Goal: Task Accomplishment & Management: Use online tool/utility

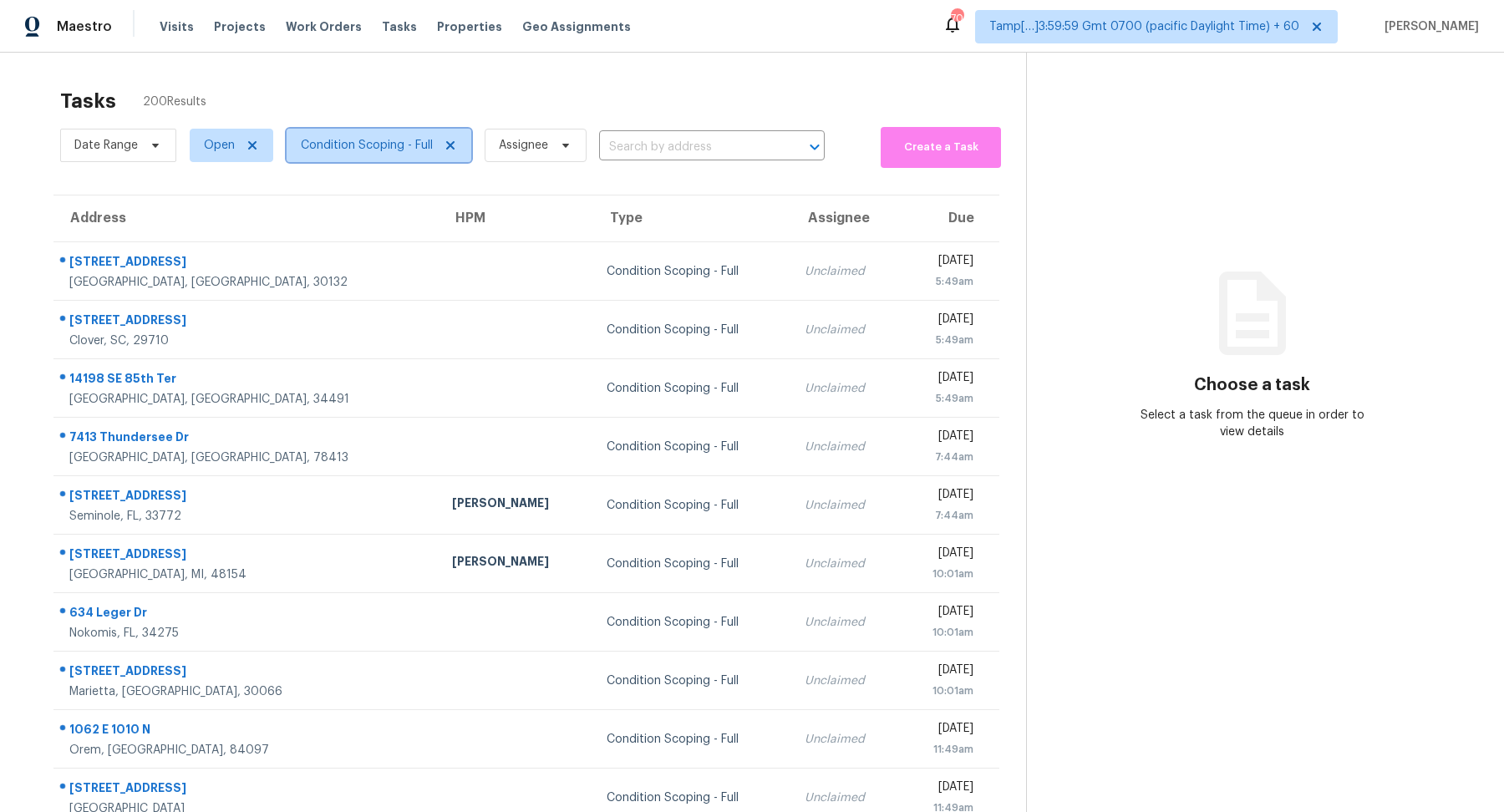
click at [372, 147] on span "Condition Scoping - Full" at bounding box center [367, 145] width 132 height 17
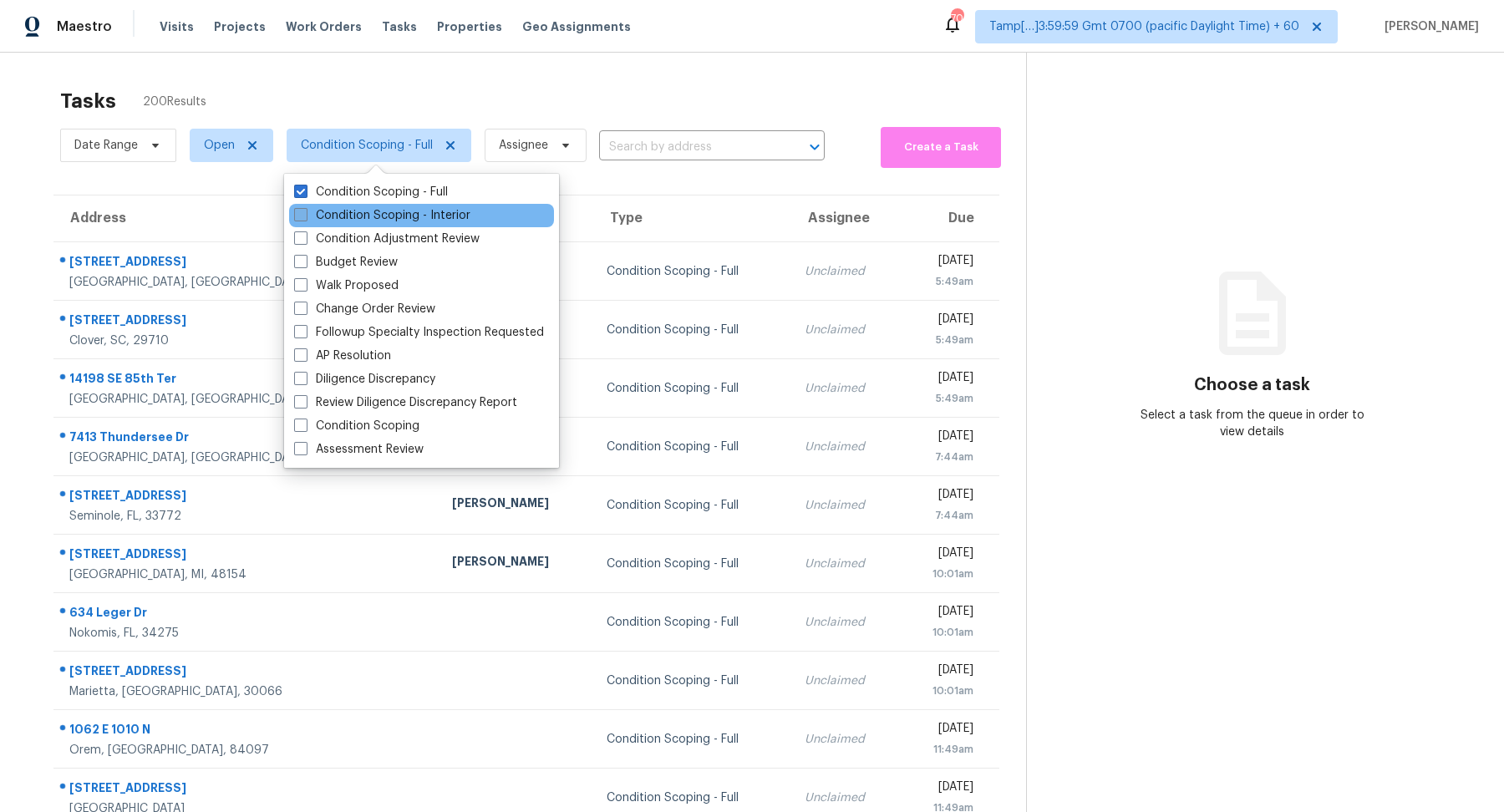
click at [402, 211] on label "Condition Scoping - Interior" at bounding box center [381, 215] width 176 height 17
click at [305, 211] on input "Condition Scoping - Interior" at bounding box center [299, 212] width 11 height 11
checkbox input "true"
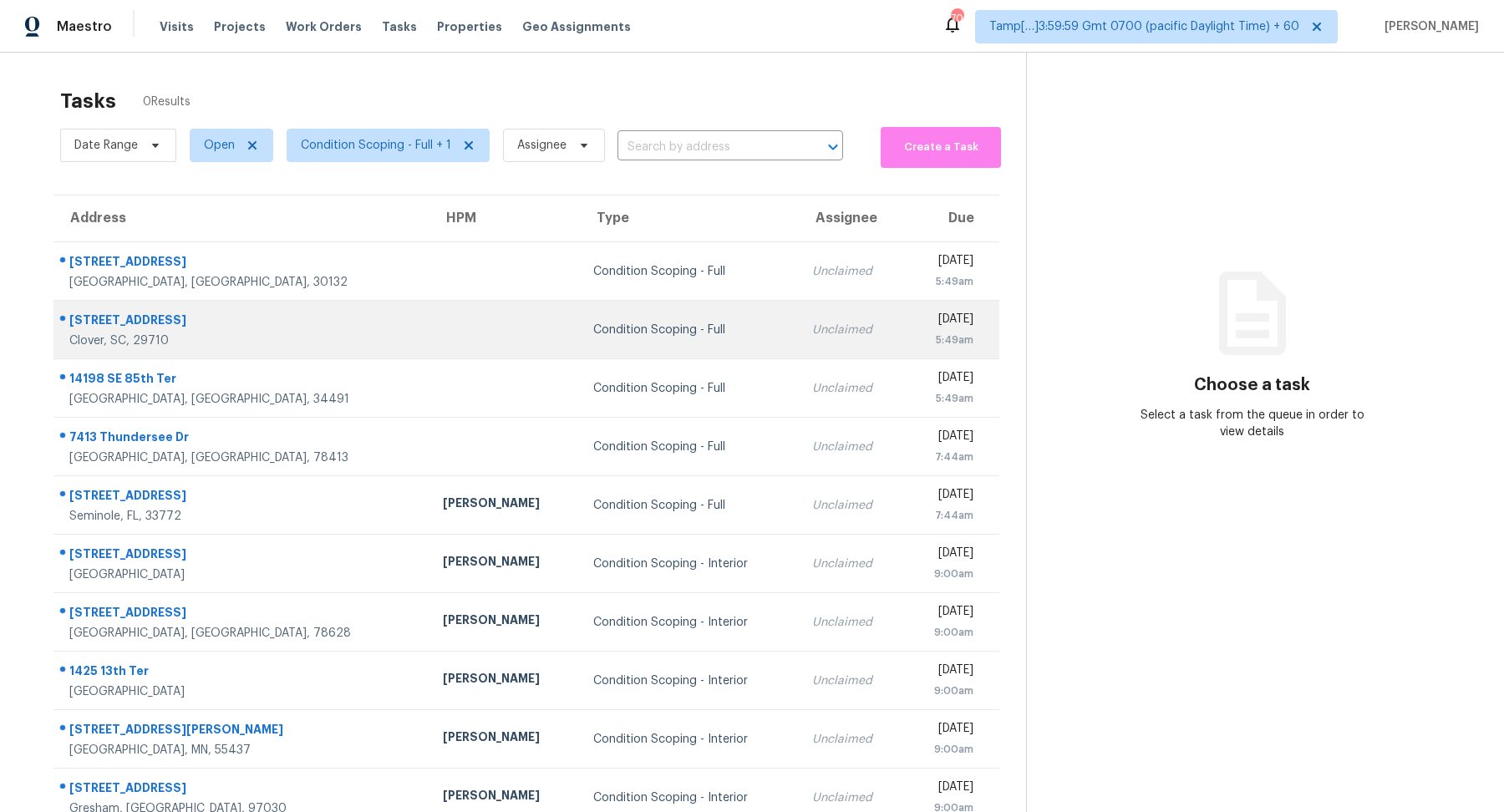
click at [799, 302] on td "Unclaimed" at bounding box center [851, 330] width 105 height 59
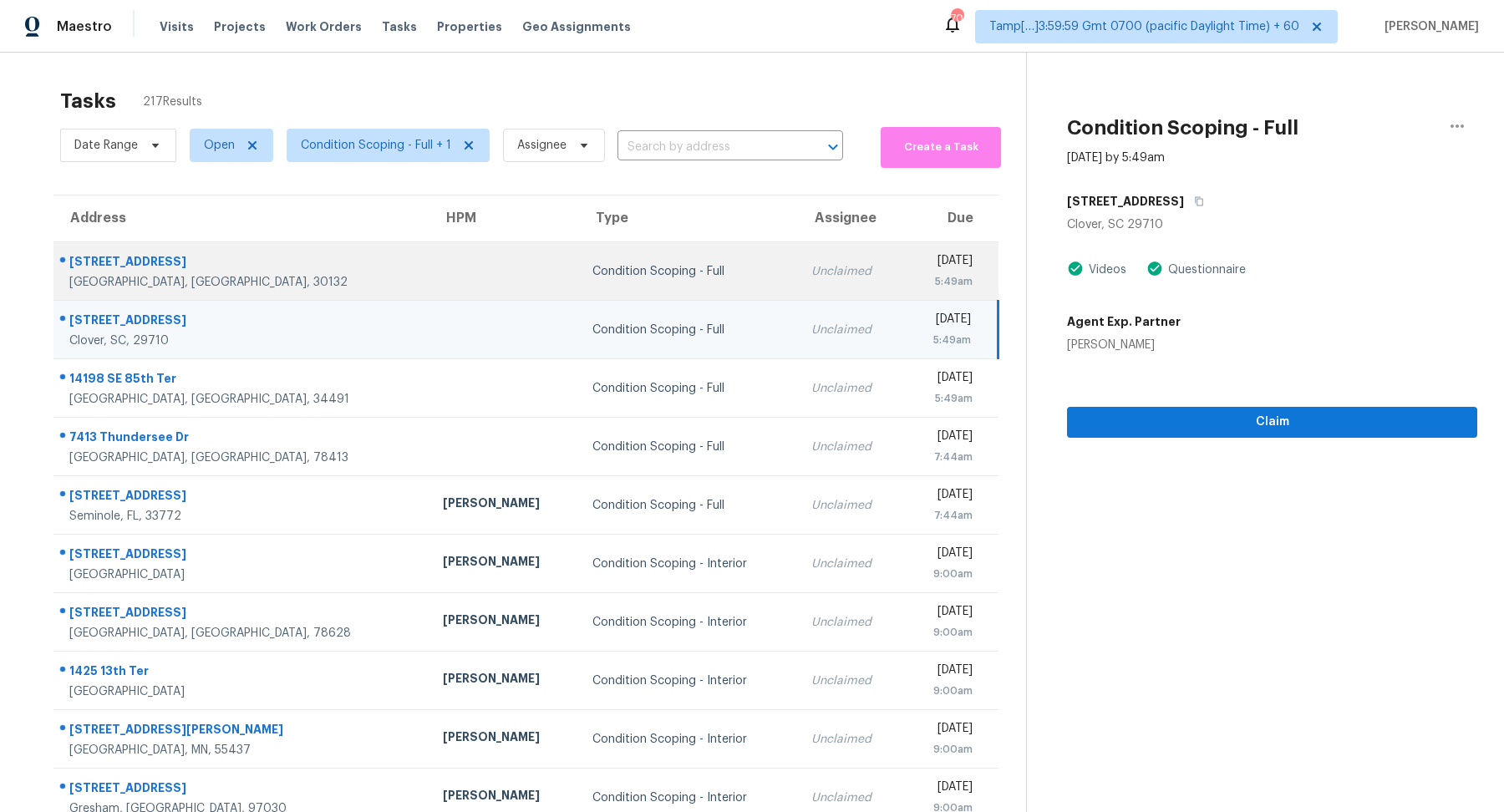
click at [798, 290] on td "Unclaimed" at bounding box center [850, 272] width 105 height 59
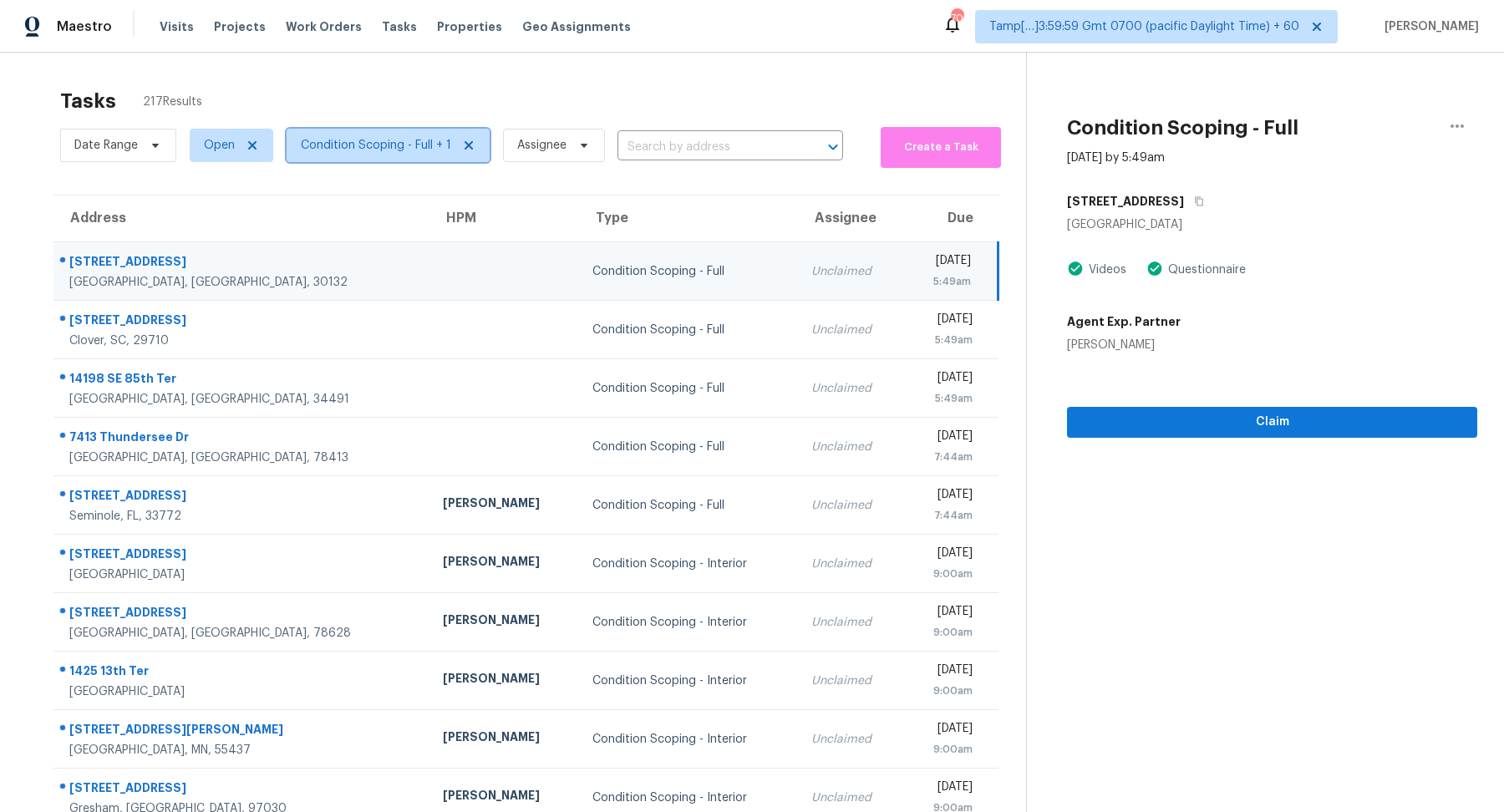
click at [365, 142] on span "Condition Scoping - Full + 1" at bounding box center [376, 145] width 150 height 17
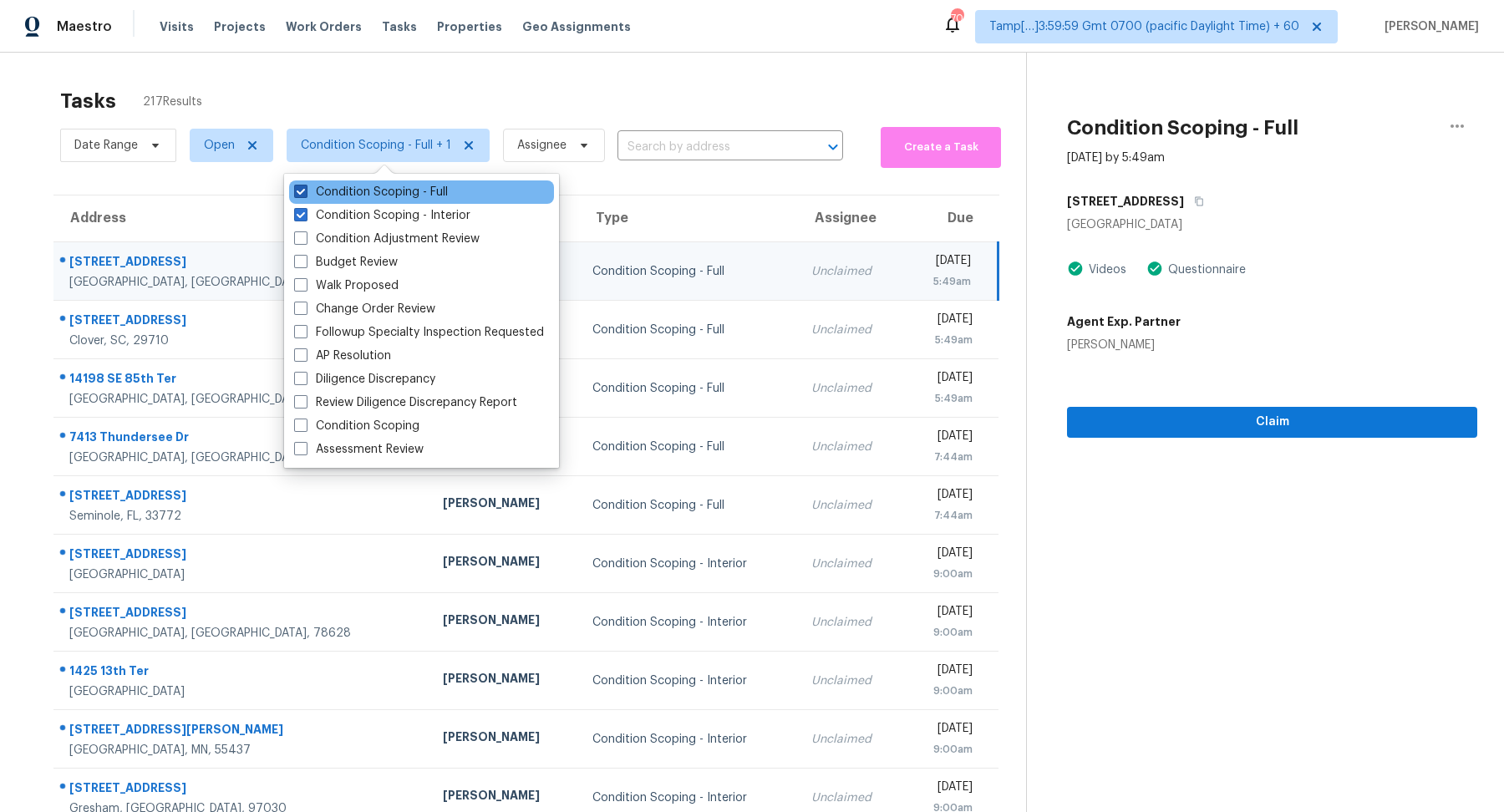
click at [447, 187] on label "Condition Scoping - Full" at bounding box center [371, 192] width 153 height 17
click at [305, 187] on input "Condition Scoping - Full" at bounding box center [299, 189] width 11 height 11
checkbox input "false"
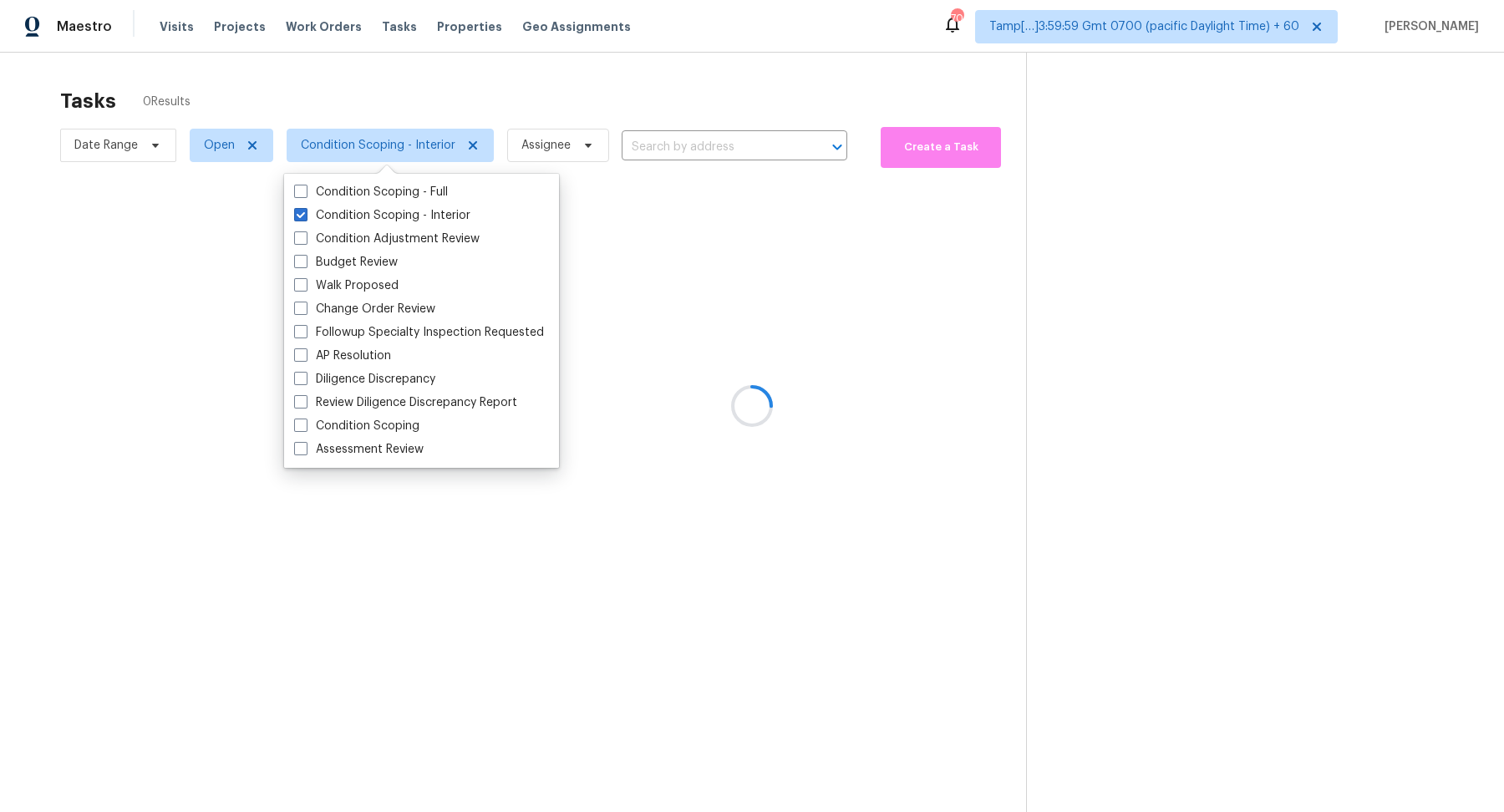
click at [660, 112] on div at bounding box center [752, 406] width 1504 height 812
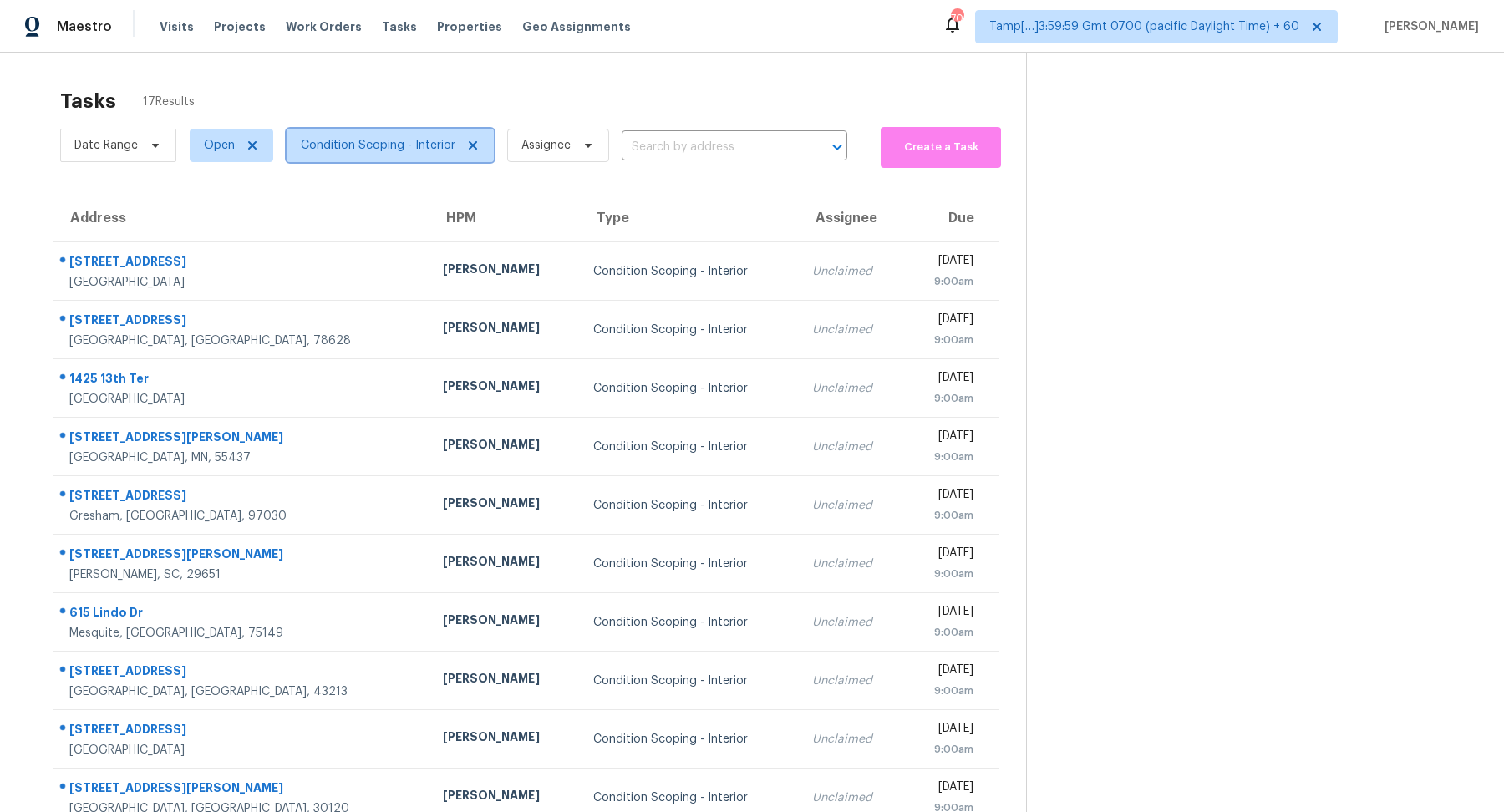
click at [401, 151] on span "Condition Scoping - Interior" at bounding box center [377, 145] width 154 height 17
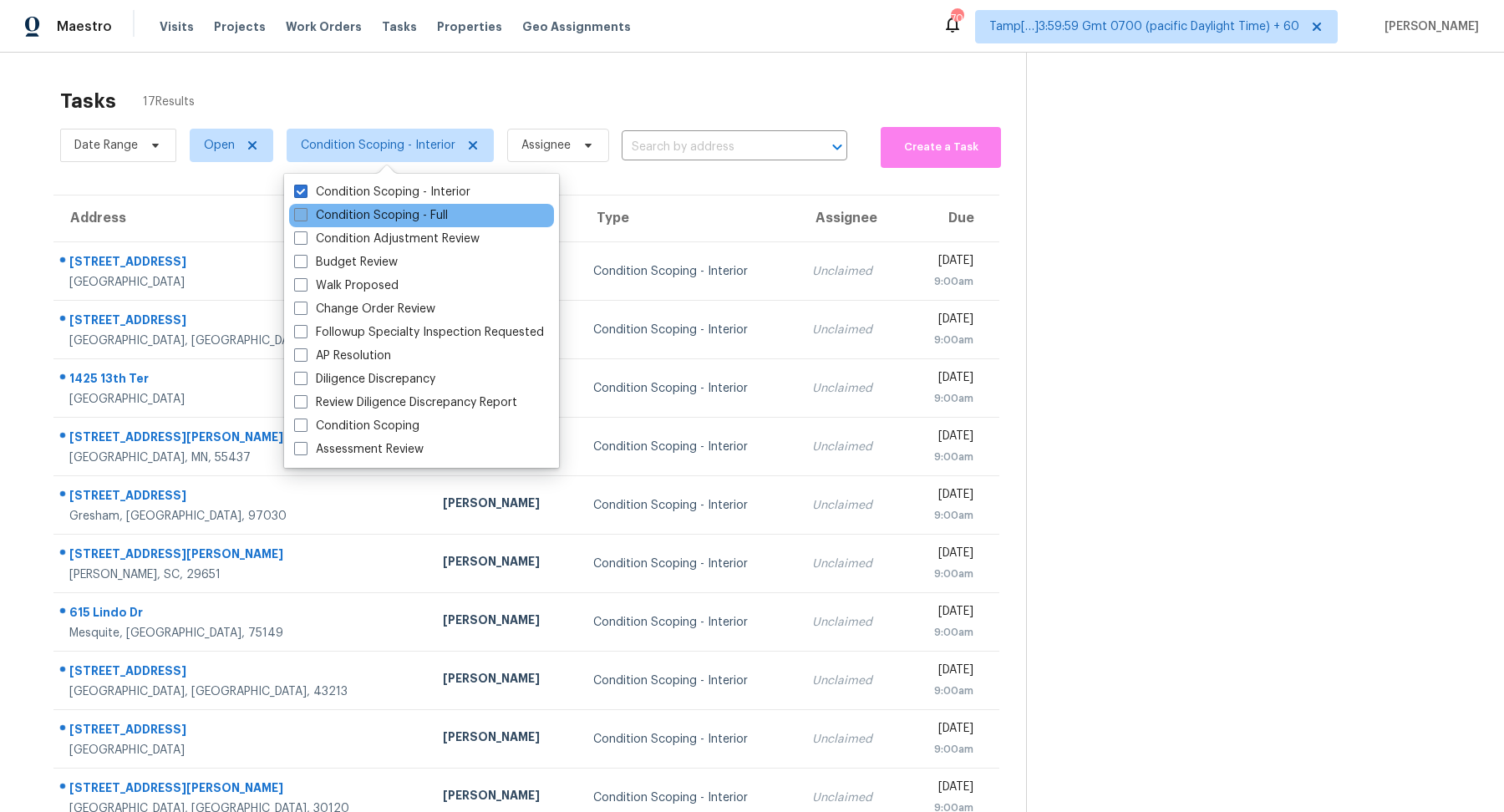
click at [400, 210] on label "Condition Scoping - Full" at bounding box center [371, 215] width 153 height 17
click at [305, 210] on input "Condition Scoping - Full" at bounding box center [299, 212] width 11 height 11
checkbox input "true"
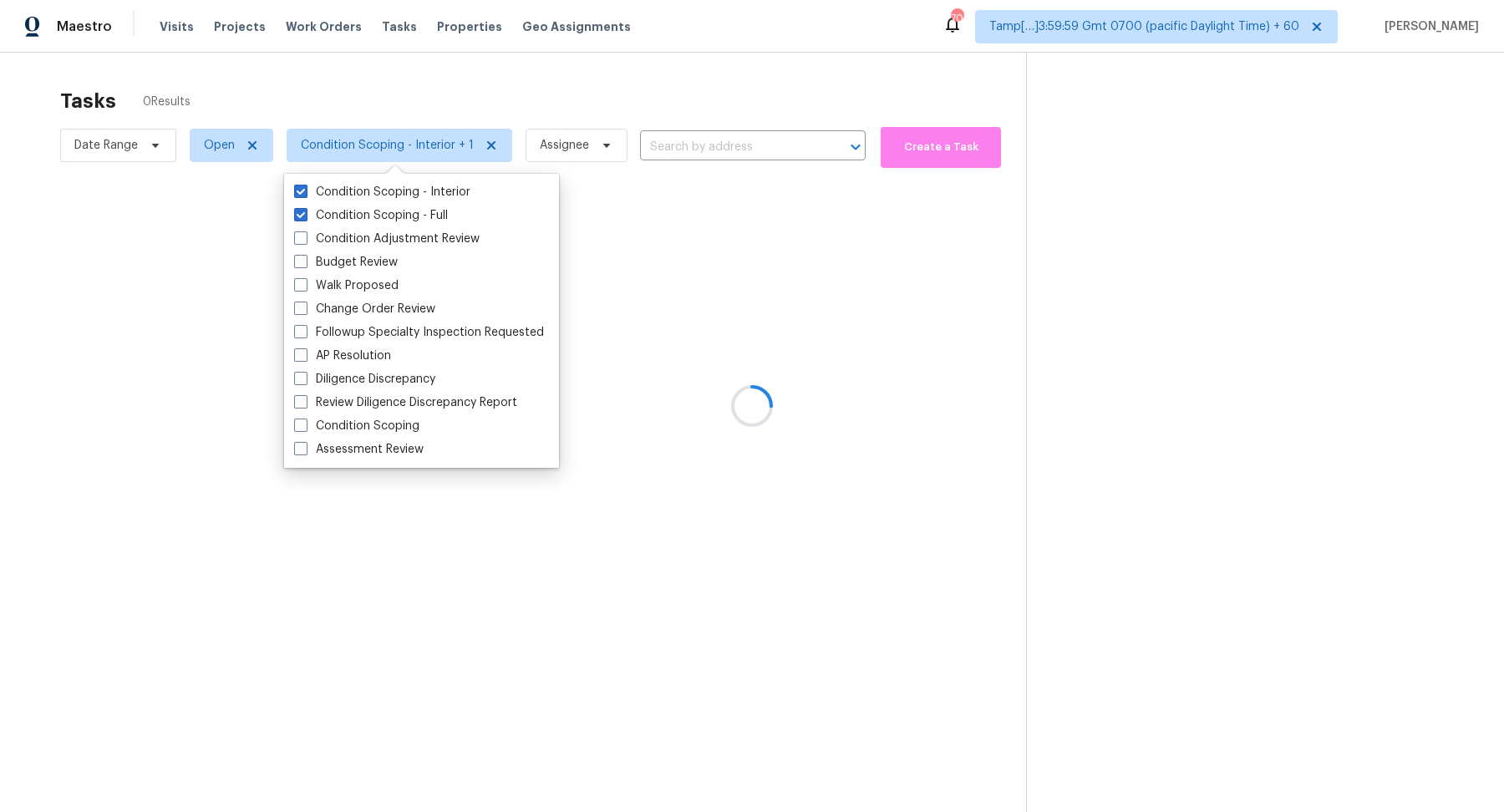
click at [632, 83] on div at bounding box center [752, 406] width 1504 height 812
